Goal: Information Seeking & Learning: Learn about a topic

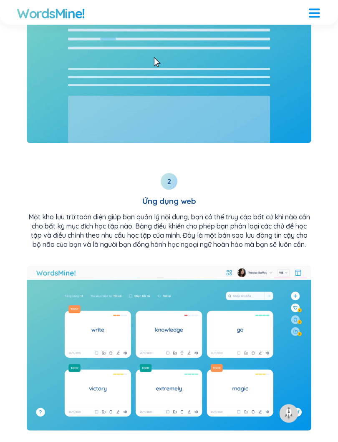
scroll to position [1326, 0]
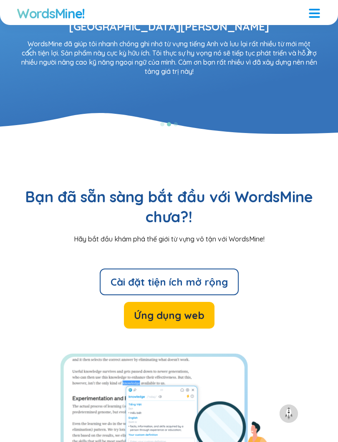
click at [203, 309] on font "Ứng dụng web" at bounding box center [169, 315] width 70 height 13
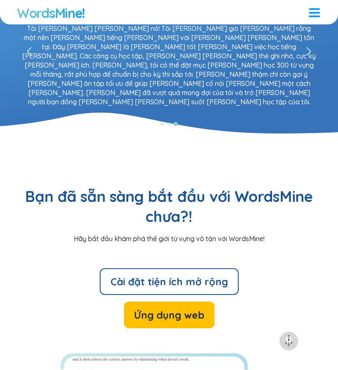
scroll to position [2239, 0]
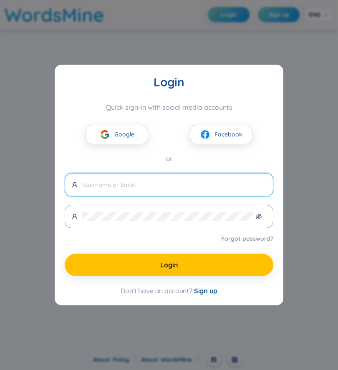
click at [131, 131] on span "Google" at bounding box center [124, 134] width 20 height 9
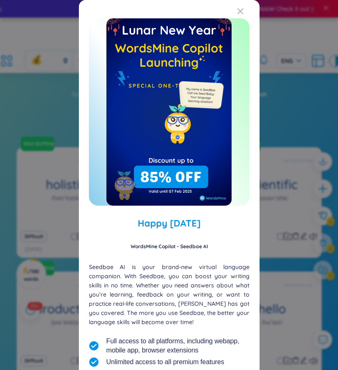
click at [242, 12] on icon "Close" at bounding box center [240, 11] width 7 height 7
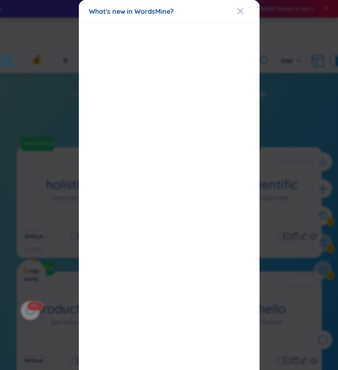
click at [239, 12] on icon "Close" at bounding box center [240, 11] width 6 height 6
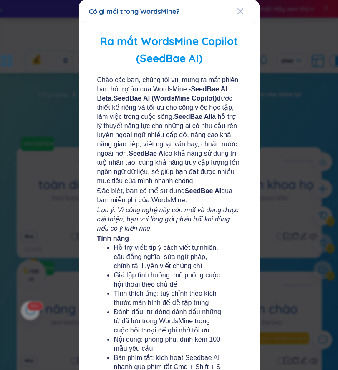
click at [242, 16] on div "Đóng" at bounding box center [240, 11] width 7 height 23
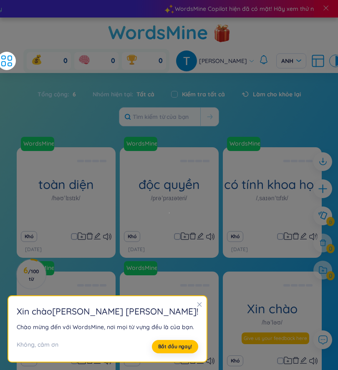
click at [196, 304] on icon "đóng" at bounding box center [199, 305] width 6 height 6
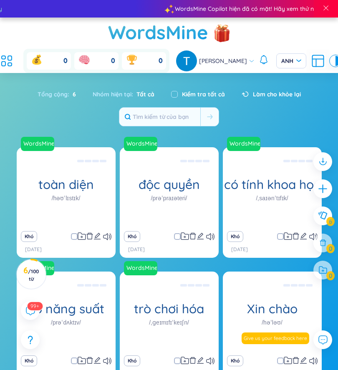
click at [38, 188] on div "WordsMine toàn diện /həʊˈlɪstɪk/ Toàn diện Ví dụ: Phương pháp tiếp cận toàn diệ…" at bounding box center [66, 186] width 99 height 79
click at [40, 202] on font "Toàn diện Ví dụ: Phương pháp tiếp cận toàn diện đối với chăm sóc sức khỏe tính …" at bounding box center [66, 187] width 91 height 46
click at [48, 196] on font "Toàn diện Ví dụ: Phương pháp tiếp cận toàn diện đối với chăm sóc sức khỏe tính …" at bounding box center [66, 187] width 88 height 44
click at [67, 203] on font "Toàn diện Ví dụ: Phương pháp tiếp cận toàn diện đối với chăm sóc sức khỏe tính …" at bounding box center [66, 187] width 88 height 44
click at [45, 200] on font "Toàn diện Ví dụ: Phương pháp tiếp cận toàn diện đối với chăm sóc sức khỏe tính …" at bounding box center [66, 187] width 91 height 46
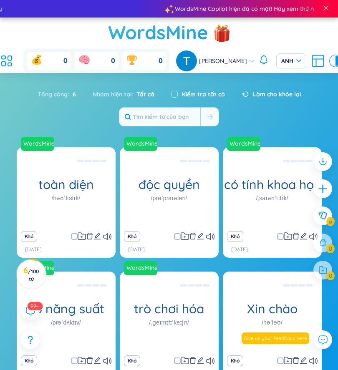
click at [83, 194] on font "Toàn diện Ví dụ: Phương pháp tiếp cận toàn diện đối với chăm sóc sức khỏe tính …" at bounding box center [66, 187] width 88 height 44
click at [196, 330] on div "trò chơi hóa /ˌɡeɪmɪfɪˈkeɪʃn/" at bounding box center [169, 311] width 99 height 79
click at [195, 332] on font "Trò chơi hóa Ví dụ: Ứng dụng thể dục sử dụng trò chơi điện tử để thúc đẩy người…" at bounding box center [169, 311] width 91 height 55
click at [43, 208] on font "Toàn diện Ví dụ: Phương pháp tiếp cận toàn diện đối với chăm sóc sức khỏe tính …" at bounding box center [66, 187] width 88 height 44
click at [299, 107] on div "Tổng cộng : 6 Nhóm hiện tại : Tất cả Kiểm tra tất cả Làm cho khỏe lại" at bounding box center [169, 105] width 338 height 49
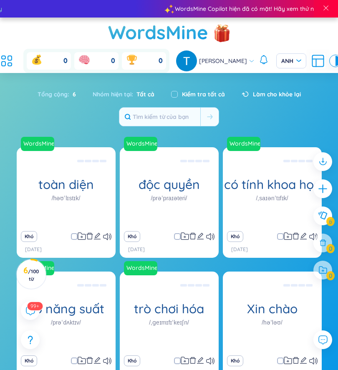
click at [69, 190] on font "Toàn diện Ví dụ: Phương pháp tiếp cận toàn diện đối với chăm sóc sức khỏe tính …" at bounding box center [66, 187] width 88 height 44
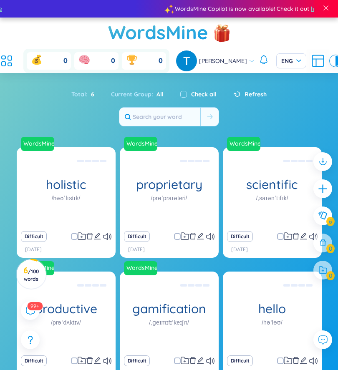
click at [80, 196] on div "Toàn diện Eg: The holistic approach to healthcare takes into account the physic…" at bounding box center [66, 186] width 91 height 75
click at [53, 200] on div "Toàn diện Eg: The holistic approach to healthcare takes into account the physic…" at bounding box center [66, 186] width 91 height 75
click at [292, 106] on div "Total : 6 Current Group : All Check all Refresh" at bounding box center [169, 105] width 338 height 49
click at [81, 196] on div "WordsMine holistic /həʊˈlɪstɪk/ Toàn diện Eg: The holistic approach to healthca…" at bounding box center [66, 186] width 99 height 79
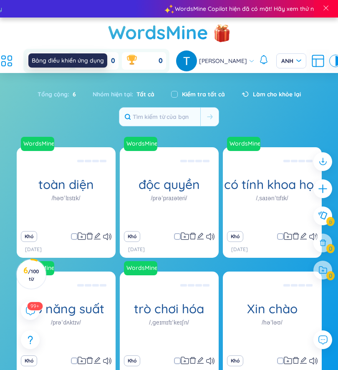
click at [88, 65] on div "Bảng điều khiển ứng dụng" at bounding box center [67, 60] width 79 height 14
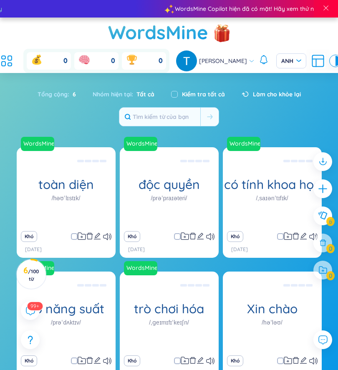
click at [278, 105] on div "Tổng cộng : 6 Nhóm hiện tại : Tất cả Kiểm tra tất cả Làm cho khỏe lại" at bounding box center [169, 105] width 338 height 49
click at [331, 217] on button at bounding box center [322, 215] width 19 height 19
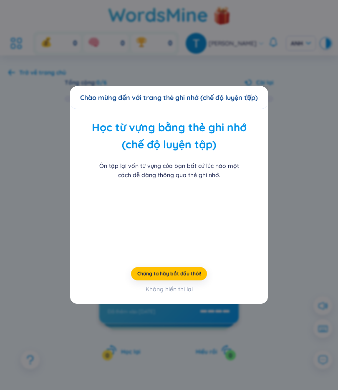
click at [180, 293] on font "Không hiển thị lại" at bounding box center [169, 290] width 47 height 8
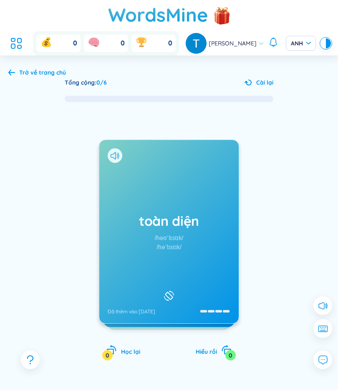
click at [204, 253] on div "toàn diện /həʊˈlɪstɪk/ /həˈlɪstɪk/ Đã thêm vào [DATE]" at bounding box center [168, 232] width 139 height 184
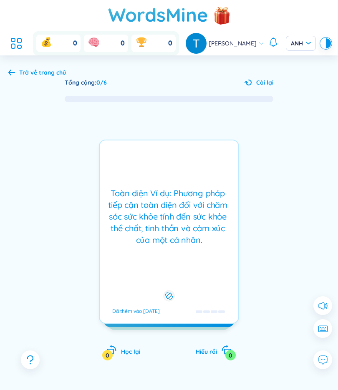
click at [212, 257] on div "Toàn diện Ví dụ: Phương pháp tiếp cận toàn diện đối với chăm sóc sức khỏe tính …" at bounding box center [169, 232] width 140 height 184
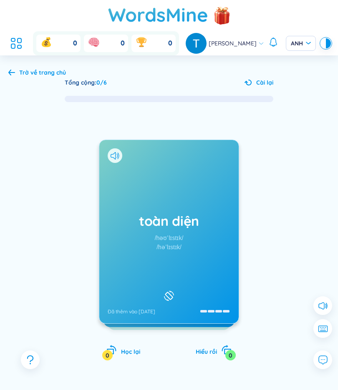
click at [203, 257] on div "toàn diện /həʊˈlɪstɪk/ /həˈlɪstɪk/ Đã thêm vào [DATE] Toàn diện Ví dụ: Phương p…" at bounding box center [169, 232] width 140 height 184
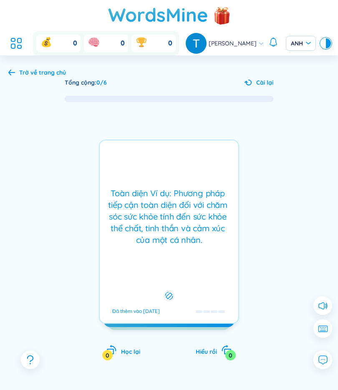
click at [205, 254] on div "Toàn diện Ví dụ: Phương pháp tiếp cận toàn diện đối với chăm sóc sức khỏe tính …" at bounding box center [169, 232] width 140 height 184
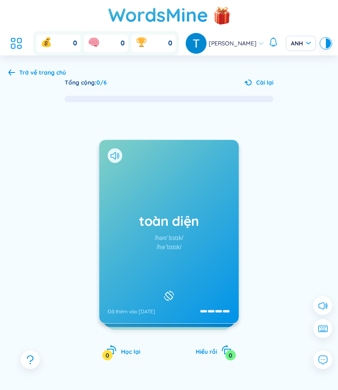
click at [113, 155] on icon at bounding box center [115, 156] width 9 height 8
click at [209, 242] on div "toàn diện /həʊˈlɪstɪk/ /həˈlɪstɪk/ Đã thêm vào [DATE]" at bounding box center [168, 232] width 139 height 184
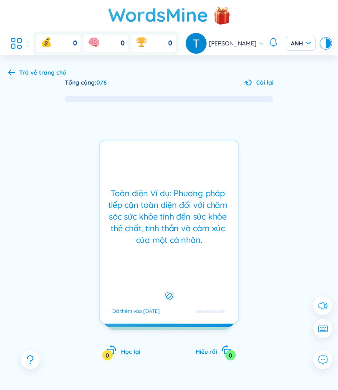
click at [206, 252] on div "Toàn diện Ví dụ: Phương pháp tiếp cận toàn diện đối với chăm sóc sức khỏe tính …" at bounding box center [169, 232] width 140 height 184
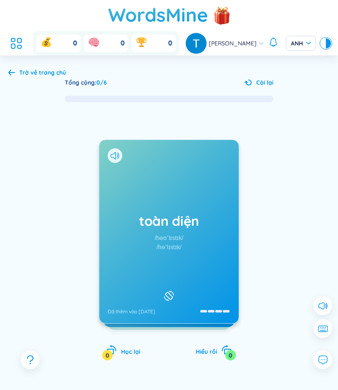
click at [118, 156] on icon at bounding box center [115, 156] width 9 height 8
click at [112, 152] on icon at bounding box center [115, 156] width 9 height 8
click at [114, 154] on icon at bounding box center [115, 156] width 9 height 8
click at [112, 156] on icon at bounding box center [115, 156] width 9 height 8
click at [141, 214] on font "toàn diện" at bounding box center [169, 221] width 60 height 17
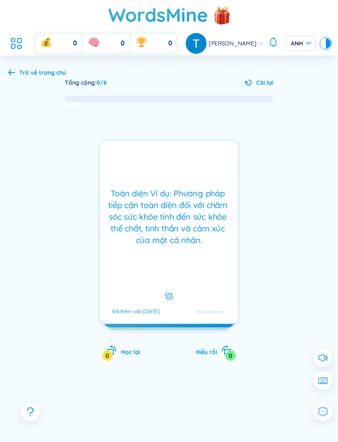
click at [206, 267] on div "Toàn diện Ví dụ: Phương pháp tiếp cận toàn diện đối với chăm sóc sức khỏe tính …" at bounding box center [169, 232] width 140 height 184
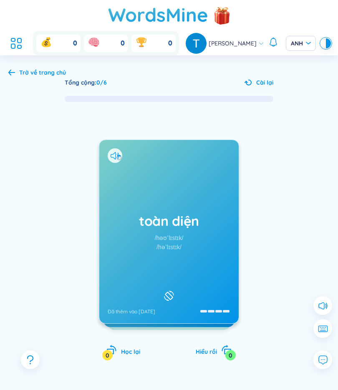
click at [279, 234] on div "toàn diện /həʊˈlɪstɪk/ /həˈlɪstɪk/ Đã thêm vào [DATE] Toàn diện Ví dụ: Phương p…" at bounding box center [168, 240] width 321 height 274
click at [331, 328] on button at bounding box center [322, 329] width 19 height 19
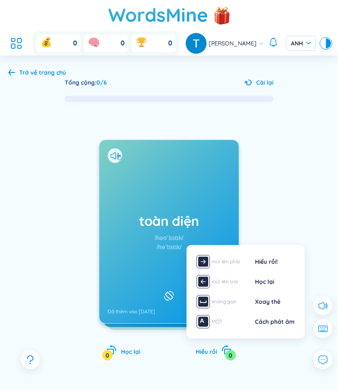
click at [337, 244] on div "Trở về trang chủ Tổng cộng : 0 / 6 Cài lại toàn diện /həʊˈlɪstɪk/ /həˈlɪstɪk/ Đ…" at bounding box center [169, 248] width 338 height 387
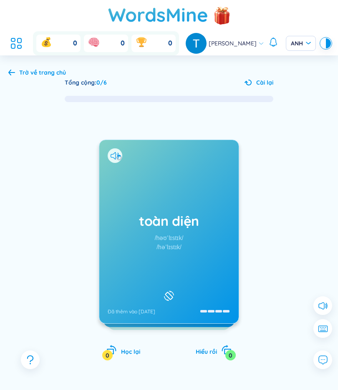
click at [224, 355] on icon "xoay phải" at bounding box center [226, 350] width 10 height 10
click at [118, 152] on icon at bounding box center [115, 156] width 9 height 8
click at [116, 153] on icon at bounding box center [115, 156] width 9 height 8
